Goal: Transaction & Acquisition: Purchase product/service

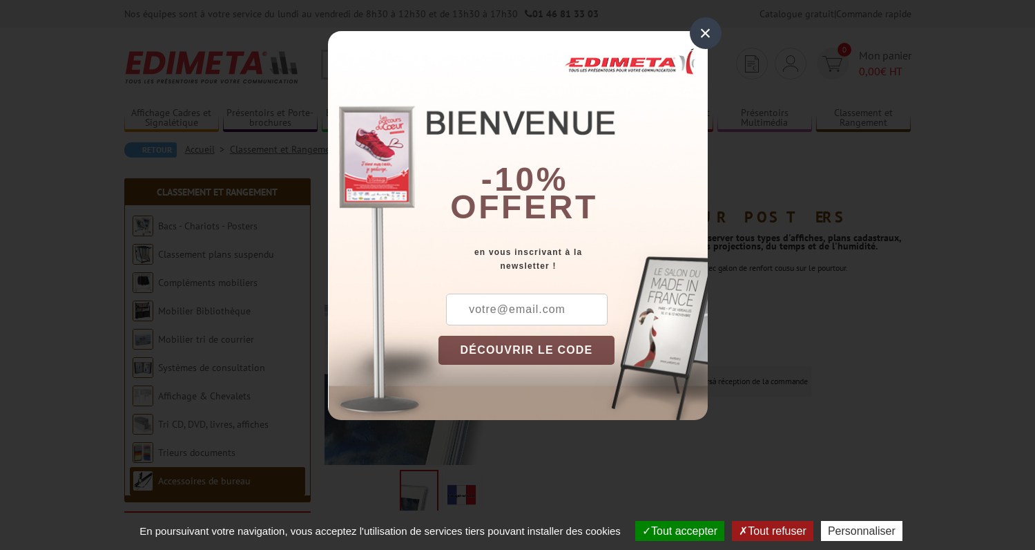
click at [716, 29] on div "×" at bounding box center [706, 33] width 32 height 32
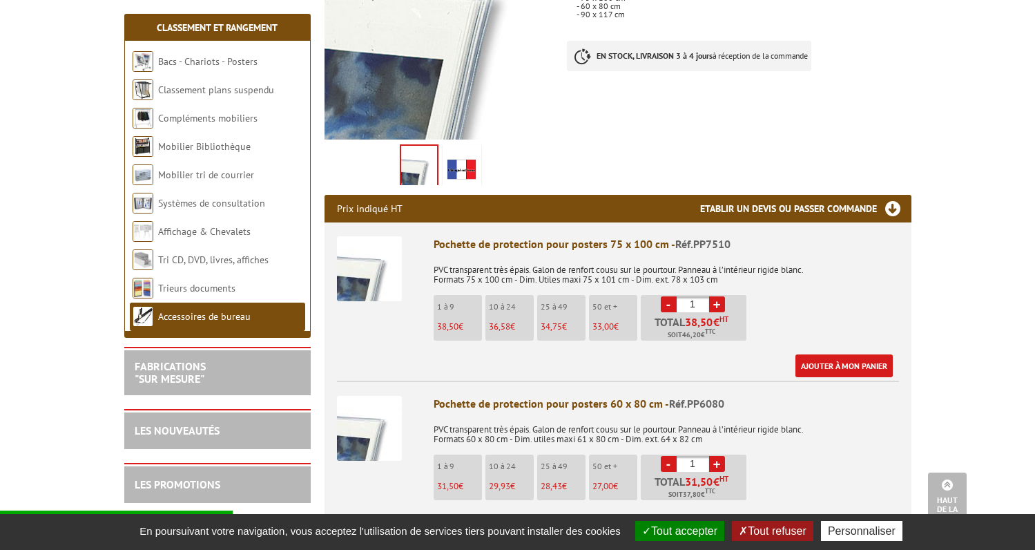
scroll to position [331, 0]
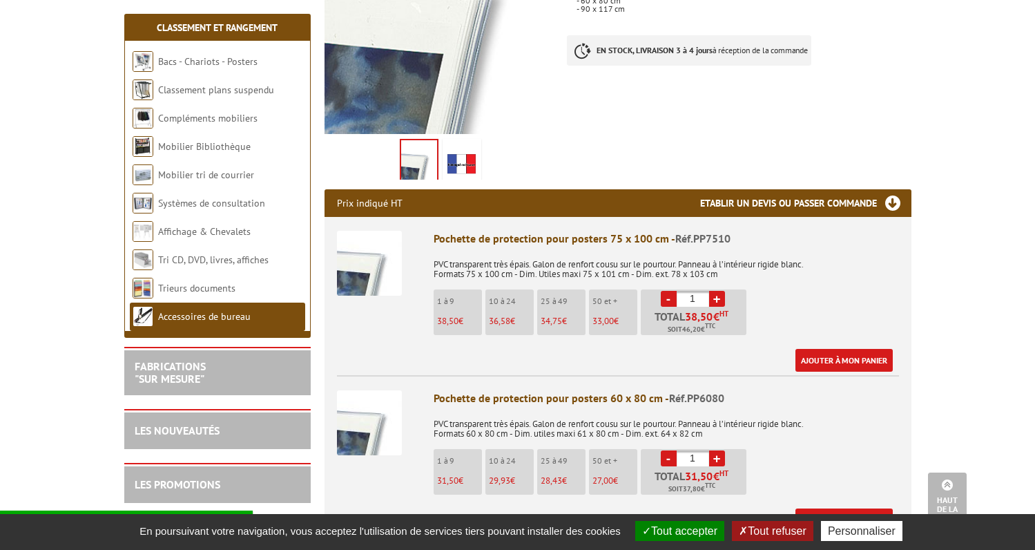
click at [719, 299] on link "+" at bounding box center [717, 299] width 16 height 16
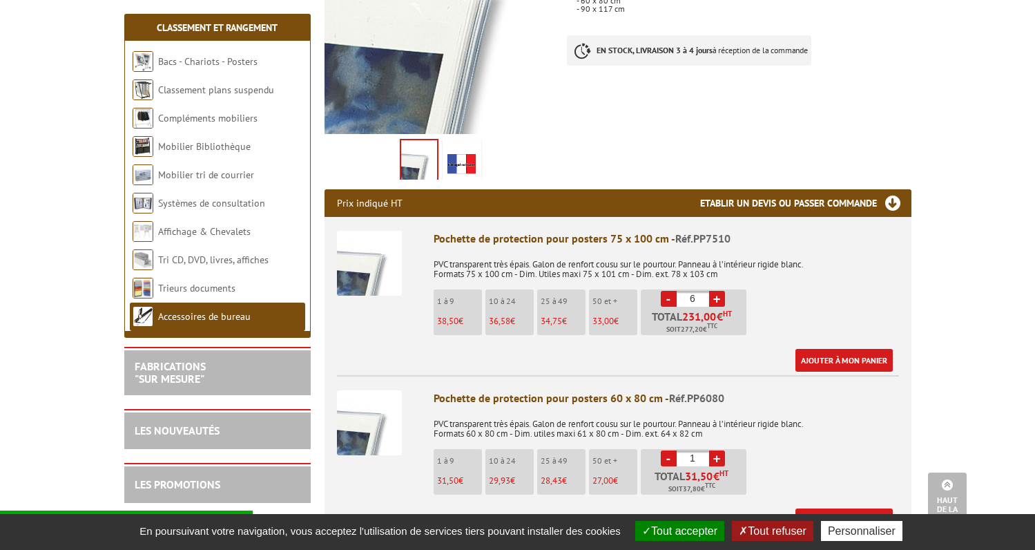
click at [719, 299] on link "+" at bounding box center [717, 299] width 16 height 16
type input "10"
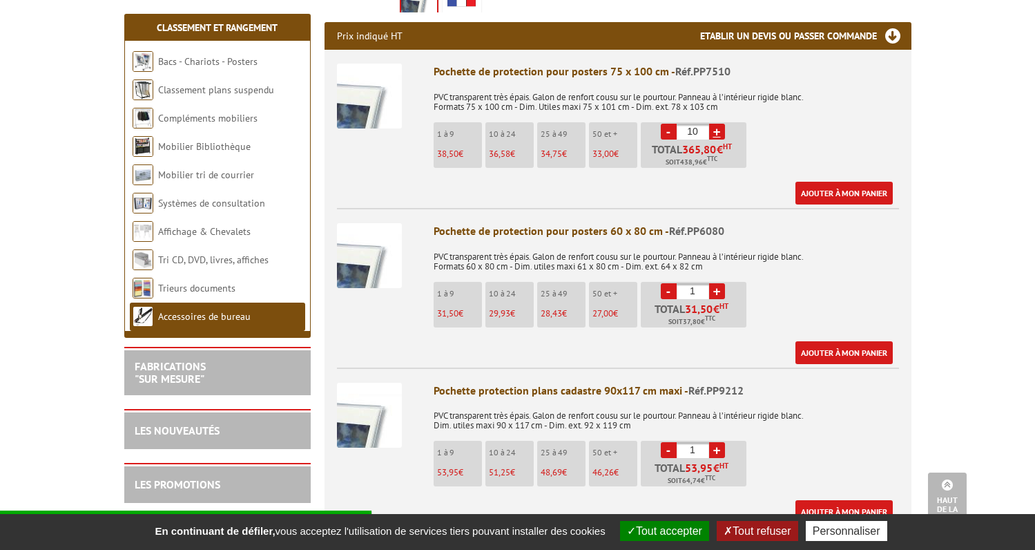
scroll to position [508, 0]
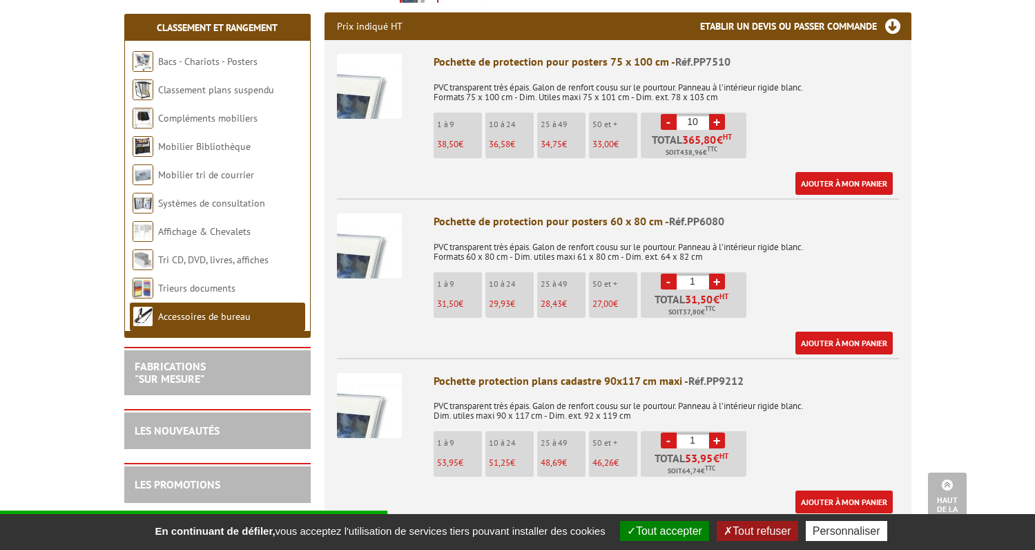
click at [722, 438] on link "+" at bounding box center [717, 440] width 16 height 16
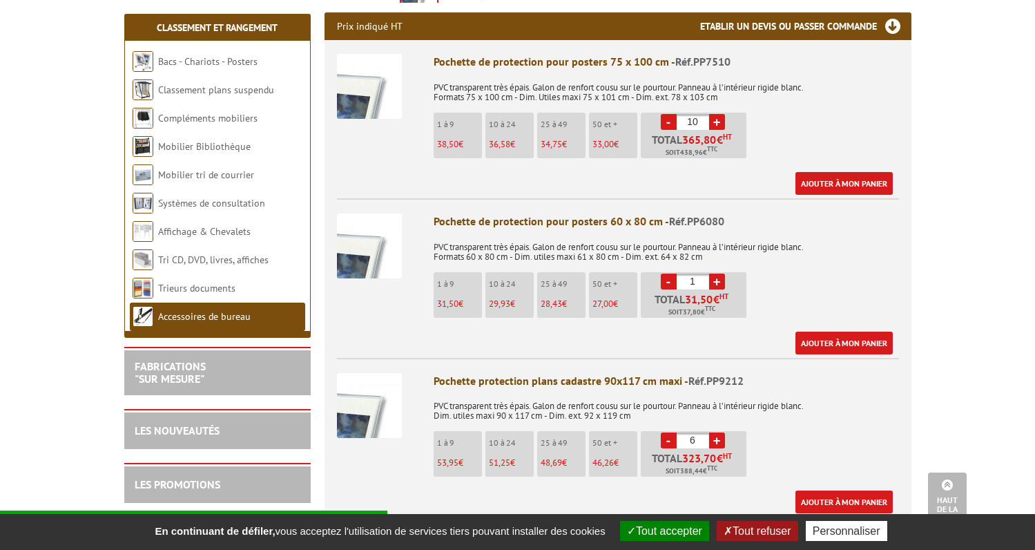
click at [722, 438] on link "+" at bounding box center [717, 440] width 16 height 16
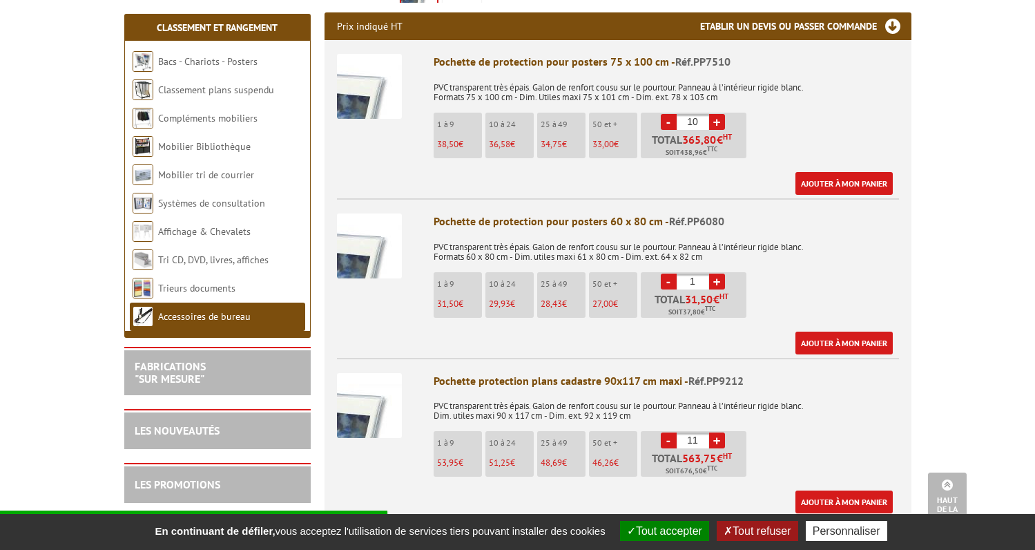
click at [722, 438] on link "+" at bounding box center [717, 440] width 16 height 16
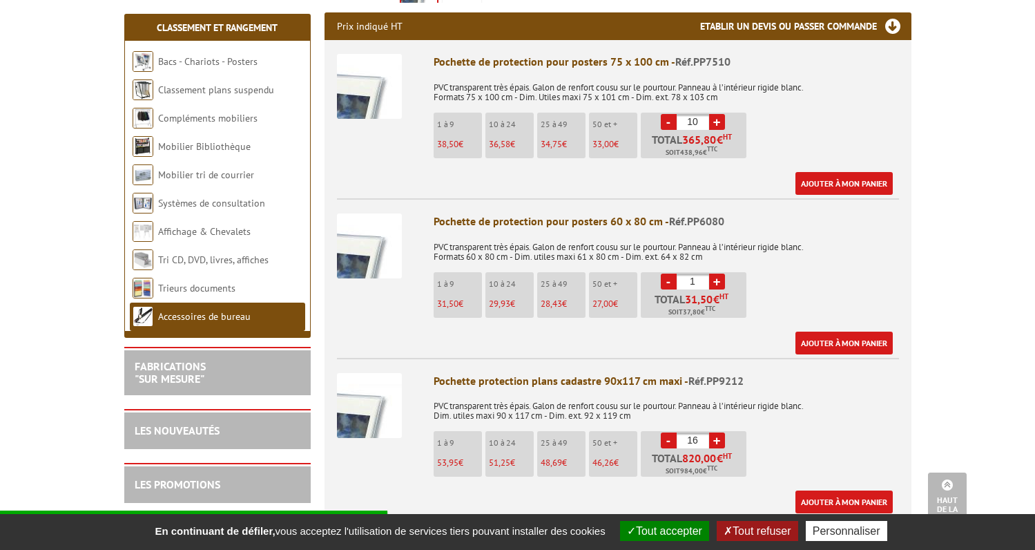
click at [722, 438] on link "+" at bounding box center [717, 440] width 16 height 16
type input "17"
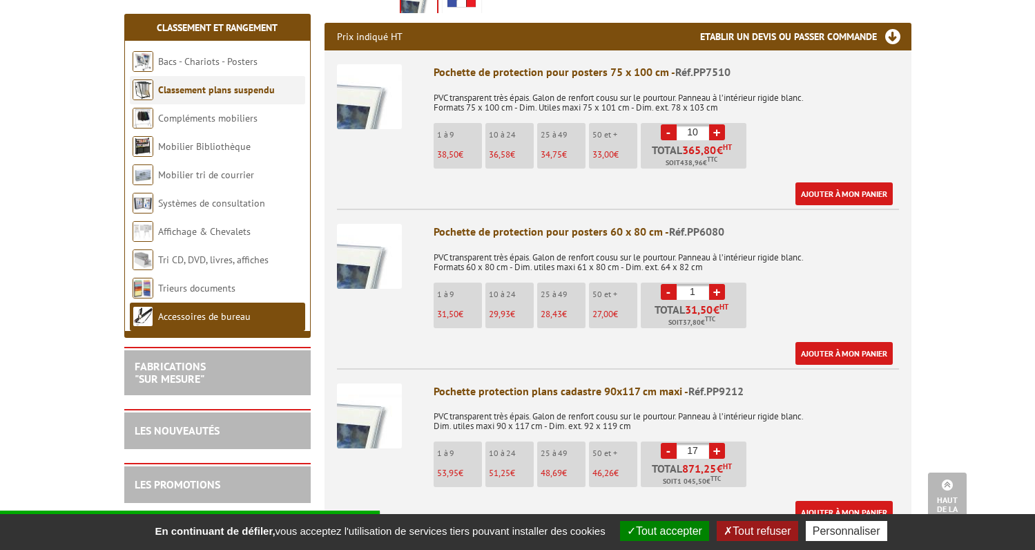
click at [244, 98] on li "Classement plans suspendu" at bounding box center [217, 90] width 175 height 28
click at [220, 68] on li "Bacs - Chariots - Posters" at bounding box center [217, 62] width 175 height 28
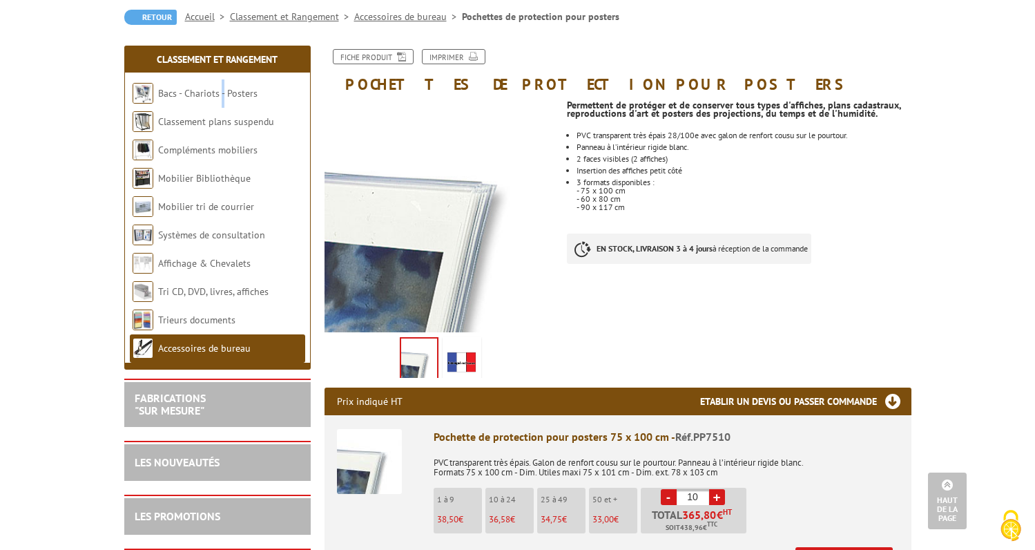
scroll to position [0, 0]
